Goal: Task Accomplishment & Management: Manage account settings

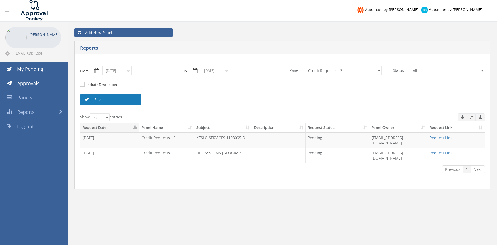
scroll to position [18, 0]
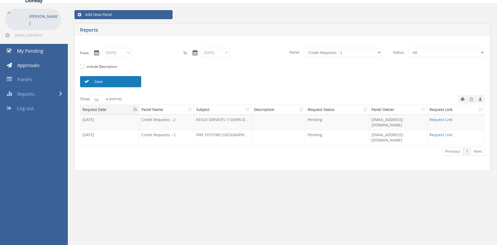
click at [117, 79] on link "Save" at bounding box center [110, 81] width 61 height 11
click at [447, 120] on link "Request Link" at bounding box center [440, 119] width 23 height 5
click at [310, 53] on select "All Alarm Credits RG - 3 NZ Utilities Cable and SAI Global NZ Alarms-1 NZ FX Pa…" at bounding box center [343, 52] width 78 height 9
select select "number:13144"
click option "Alarm Credits RG - 3" at bounding box center [0, 0] width 0 height 0
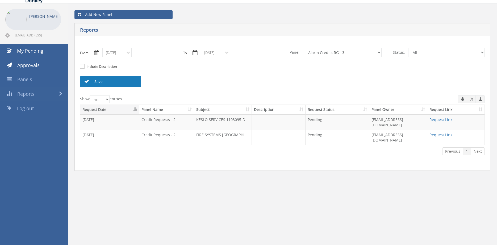
click at [129, 82] on link "Save" at bounding box center [110, 81] width 61 height 11
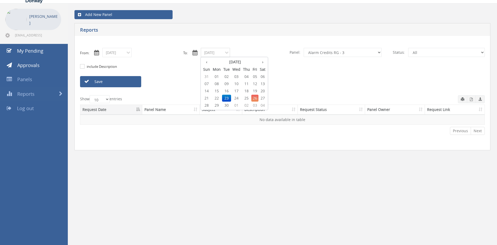
click at [214, 56] on input "09/23/2025" at bounding box center [215, 52] width 29 height 9
click at [255, 97] on span "26" at bounding box center [254, 98] width 7 height 7
type input "09/26/2025"
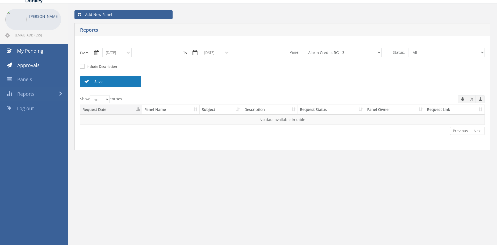
click at [133, 83] on link "Save" at bounding box center [110, 81] width 61 height 11
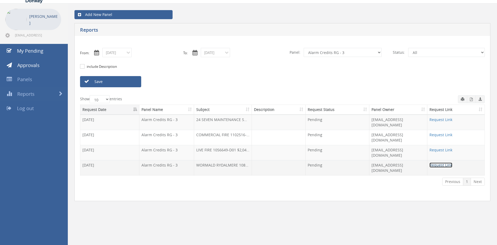
click at [436, 162] on link "Request Link" at bounding box center [440, 164] width 23 height 5
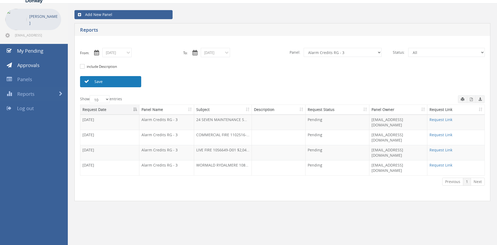
click at [120, 86] on link "Save" at bounding box center [110, 81] width 61 height 11
click at [134, 82] on link "Save" at bounding box center [110, 81] width 61 height 11
click at [443, 120] on link "Request Link" at bounding box center [440, 119] width 23 height 5
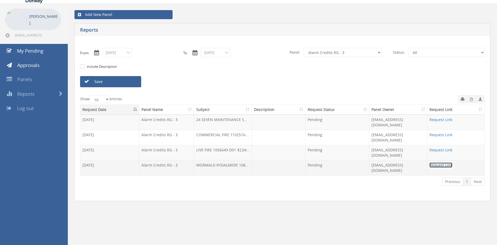
click at [445, 162] on link "Request Link" at bounding box center [440, 164] width 23 height 5
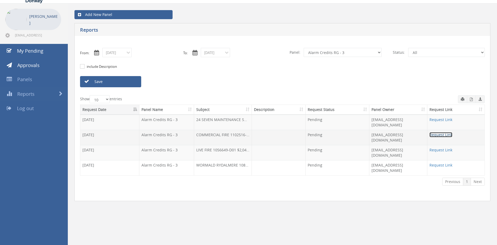
click at [448, 132] on link "Request Link" at bounding box center [440, 134] width 23 height 5
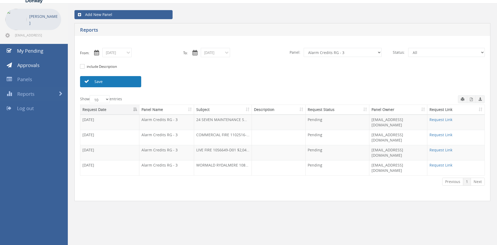
click at [121, 81] on link "Save" at bounding box center [110, 81] width 61 height 11
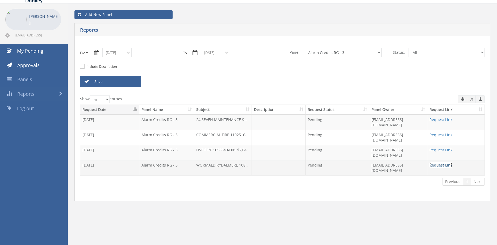
click at [442, 162] on link "Request Link" at bounding box center [440, 164] width 23 height 5
click at [441, 162] on link "Request Link" at bounding box center [440, 164] width 23 height 5
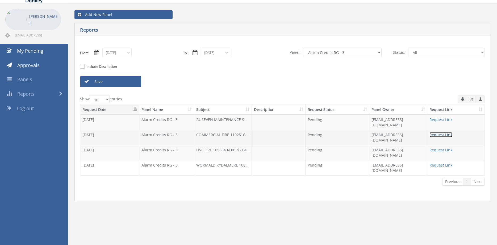
click at [443, 132] on link "Request Link" at bounding box center [440, 134] width 23 height 5
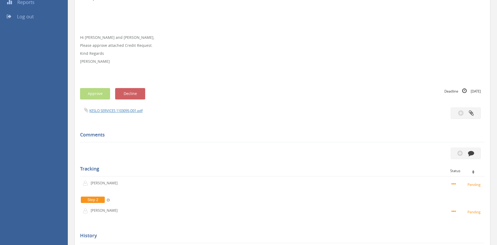
scroll to position [112, 0]
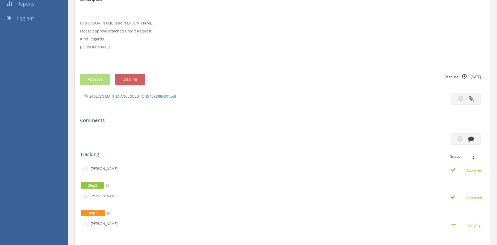
scroll to position [108, 0]
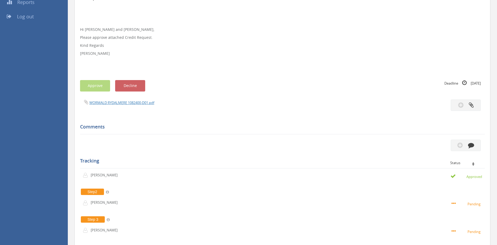
scroll to position [85, 0]
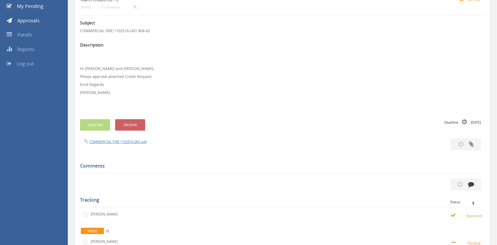
scroll to position [54, 0]
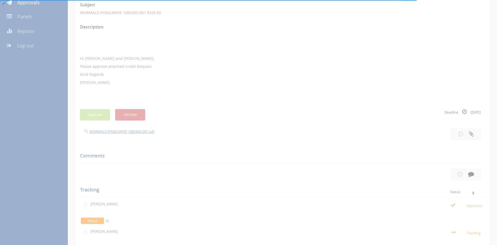
scroll to position [49, 0]
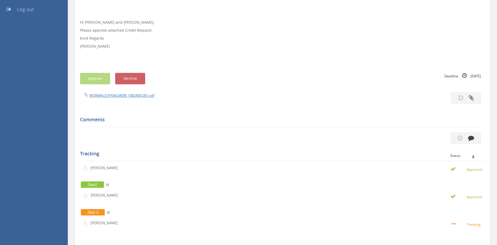
scroll to position [117, 0]
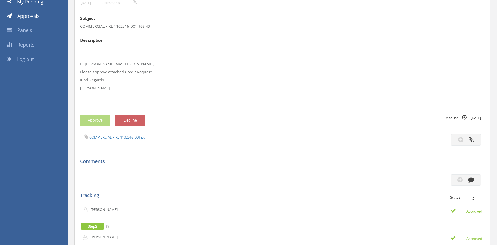
scroll to position [58, 0]
